Goal: Check status: Check status

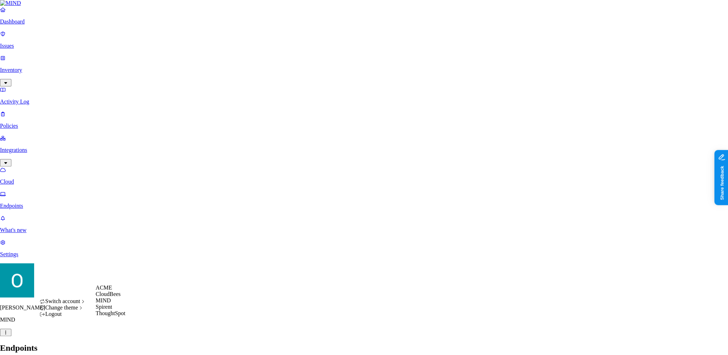
click at [120, 291] on div "ACME" at bounding box center [111, 287] width 30 height 6
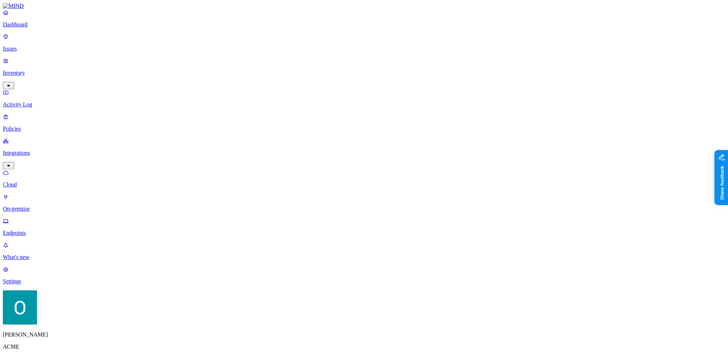
click at [14, 354] on button "button" at bounding box center [8, 358] width 11 height 7
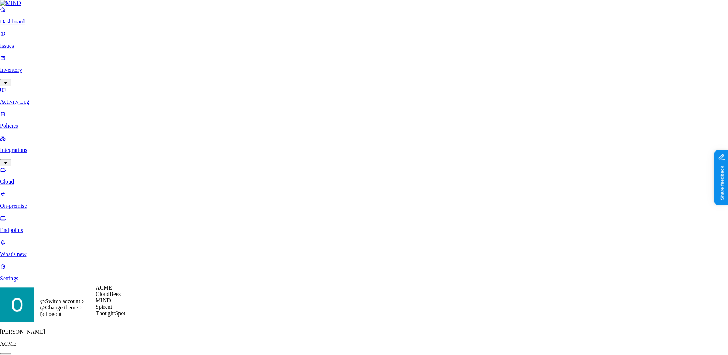
click at [107, 303] on span "MIND" at bounding box center [103, 300] width 15 height 6
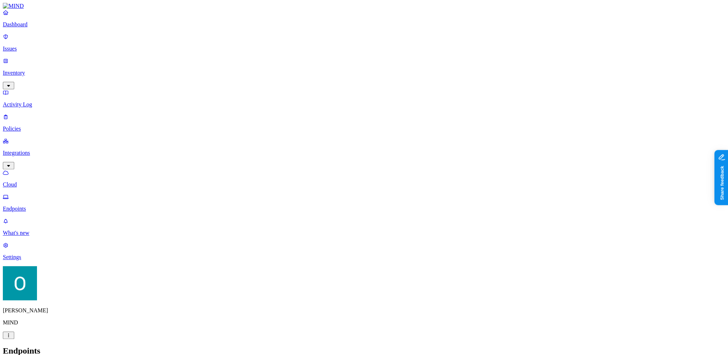
click at [14, 339] on button "button" at bounding box center [8, 334] width 11 height 7
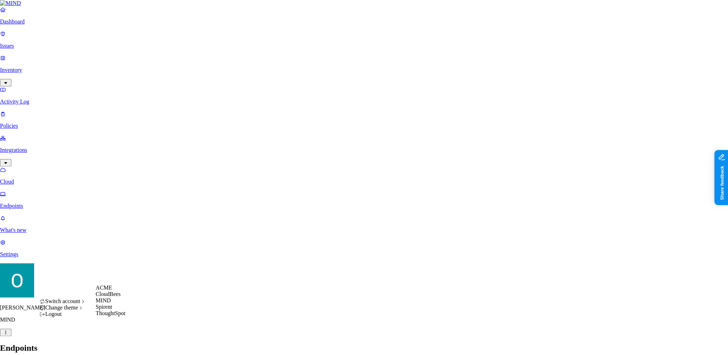
click at [118, 291] on div "ACME" at bounding box center [111, 287] width 30 height 6
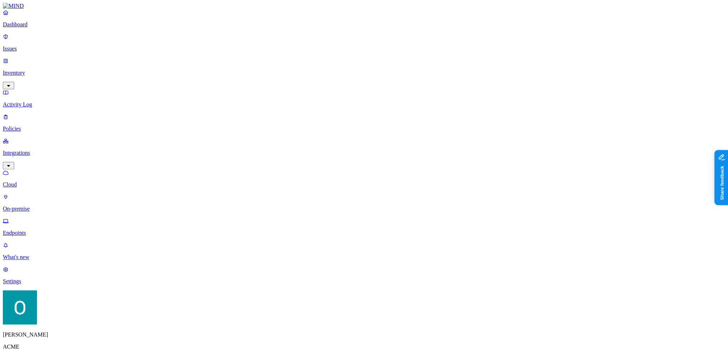
click at [210, 59] on button "button" at bounding box center [213, 60] width 6 height 2
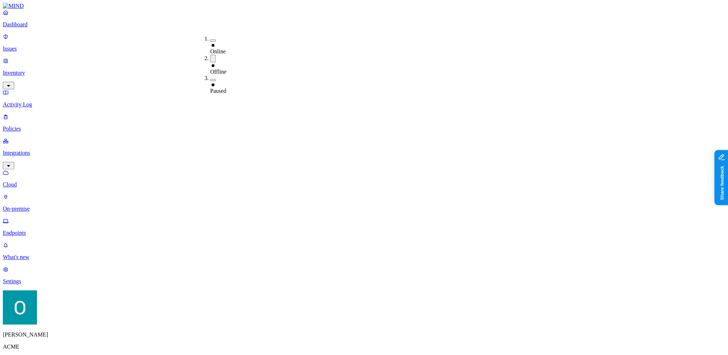
click at [210, 55] on button "button" at bounding box center [213, 58] width 6 height 7
drag, startPoint x: 527, startPoint y: 7, endPoint x: 520, endPoint y: 11, distance: 8.2
